Goal: Information Seeking & Learning: Learn about a topic

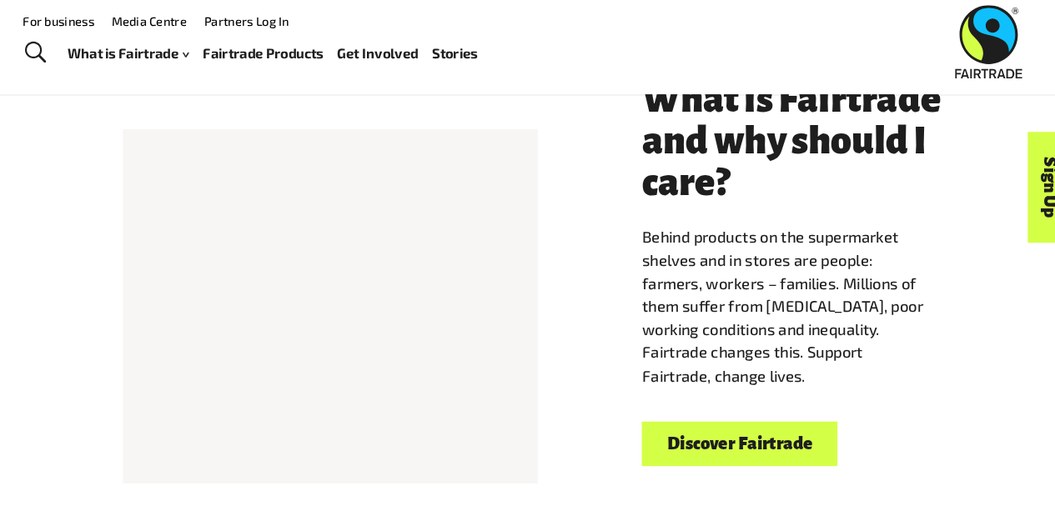
scroll to position [410, 0]
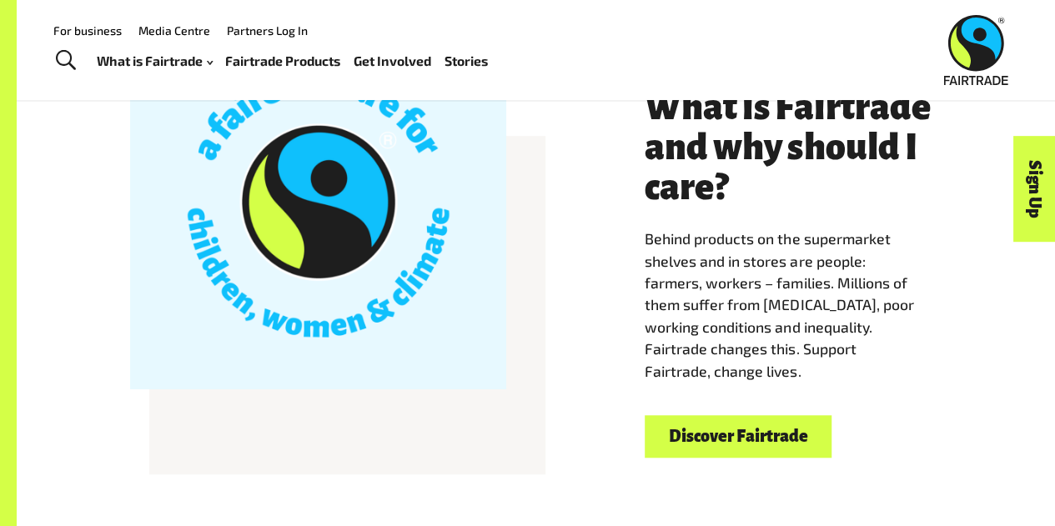
click at [753, 437] on link "Discover Fairtrade" at bounding box center [738, 436] width 187 height 43
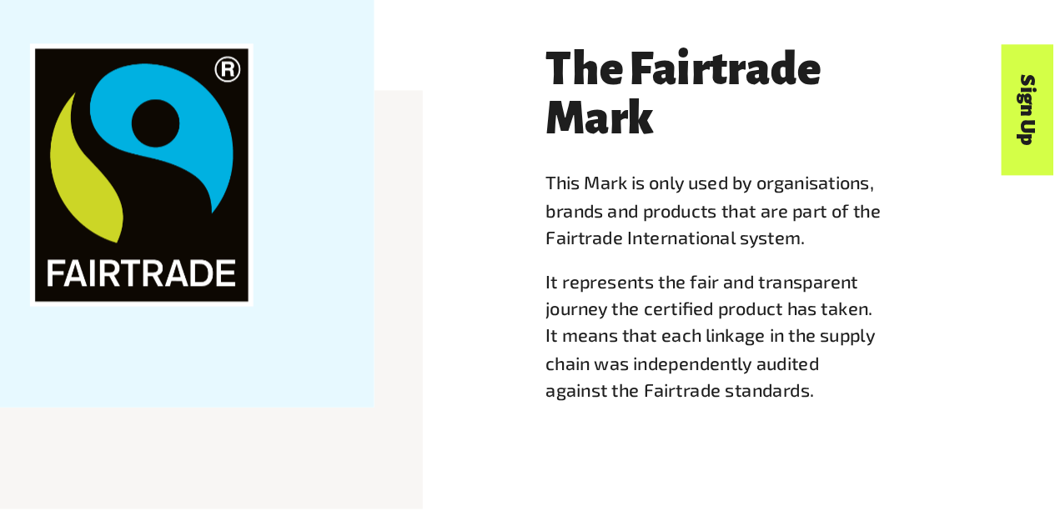
scroll to position [1478, 0]
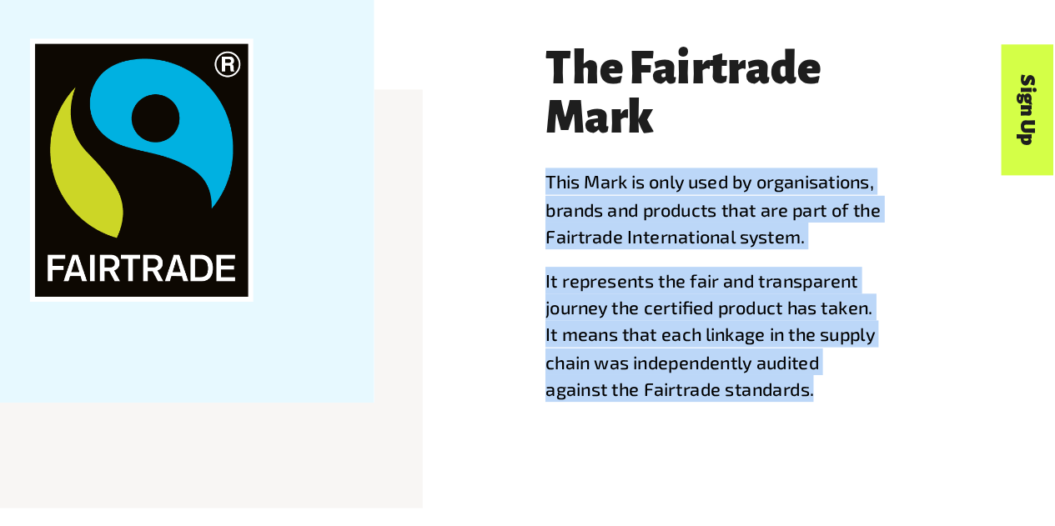
drag, startPoint x: 881, startPoint y: 431, endPoint x: 611, endPoint y: 257, distance: 321.6
click at [611, 257] on div "The Fairtrade Mark This Mark is only used by organisations, brands and products…" at bounding box center [536, 298] width 951 height 376
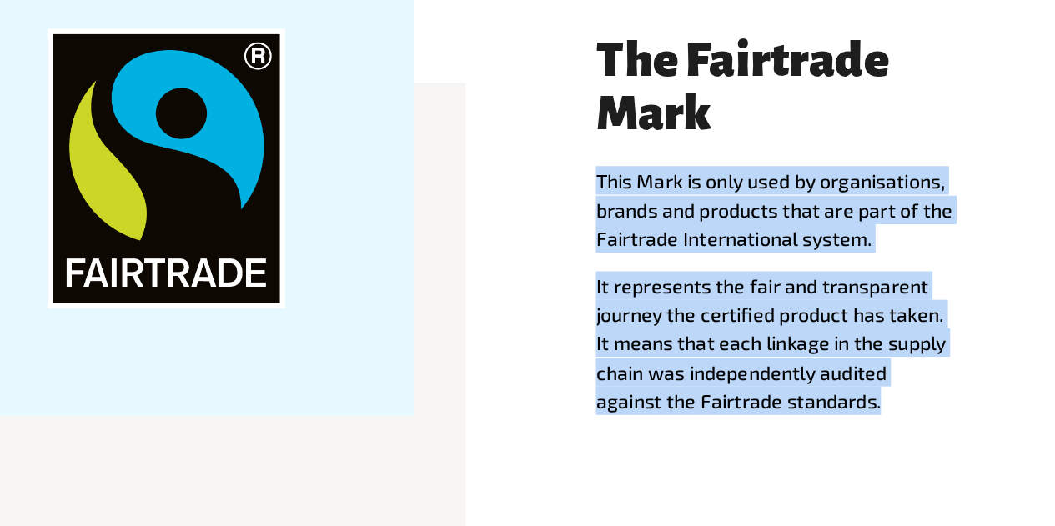
click at [857, 442] on div "The Fairtrade Mark This Mark is only used by organisations, brands and products…" at bounding box center [793, 298] width 317 height 322
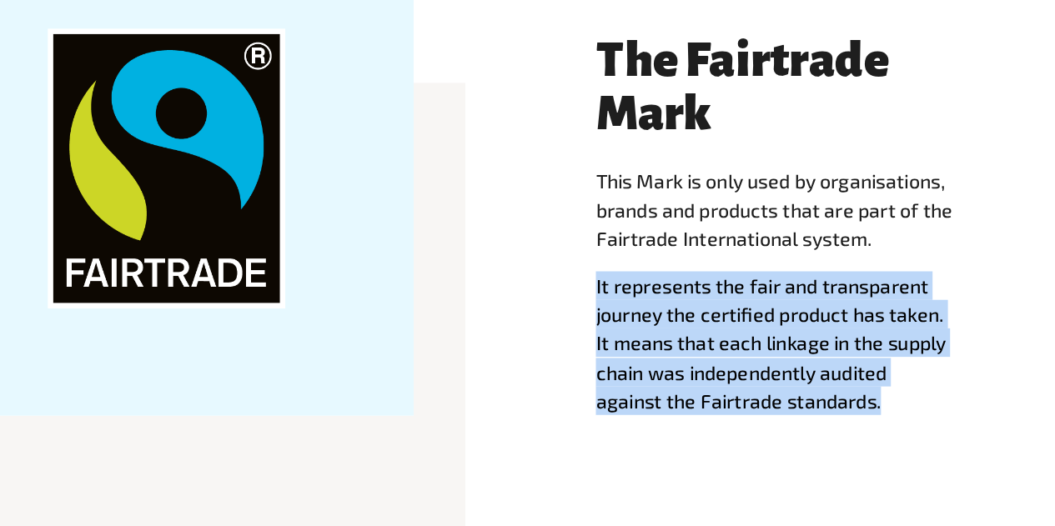
drag, startPoint x: 869, startPoint y: 422, endPoint x: 627, endPoint y: 331, distance: 258.4
click at [627, 331] on div "The Fairtrade Mark This Mark is only used by organisations, brands and products…" at bounding box center [536, 298] width 951 height 376
copy p "It represents the fair and transparent journey the certified product has taken.…"
